Goal: Find specific page/section: Find specific page/section

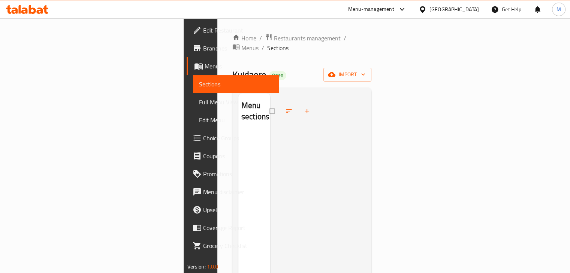
click at [429, 13] on div at bounding box center [423, 9] width 11 height 8
click at [466, 13] on div "[GEOGRAPHIC_DATA]" at bounding box center [453, 9] width 49 height 8
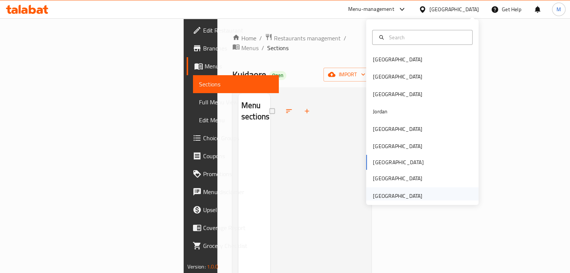
click at [419, 199] on div "[GEOGRAPHIC_DATA]" at bounding box center [397, 196] width 61 height 17
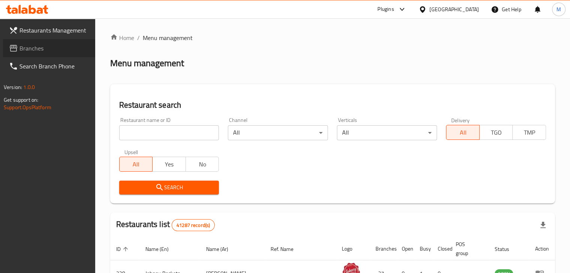
click at [34, 52] on span "Branches" at bounding box center [54, 48] width 70 height 9
